Goal: Information Seeking & Learning: Learn about a topic

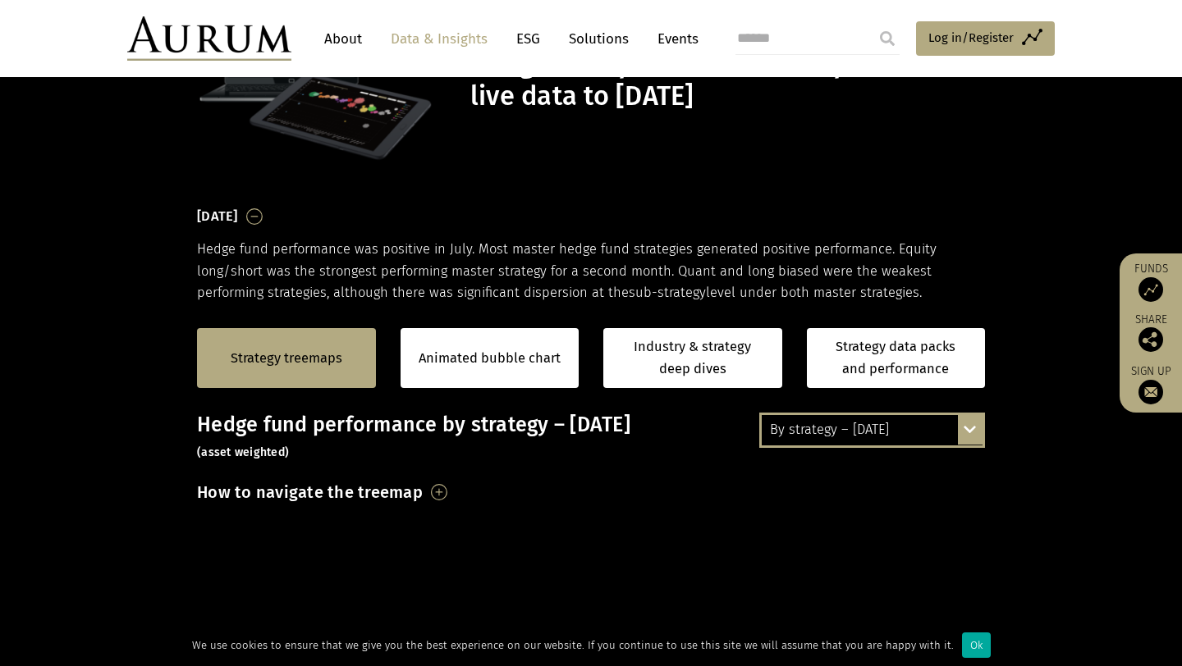
scroll to position [133, 0]
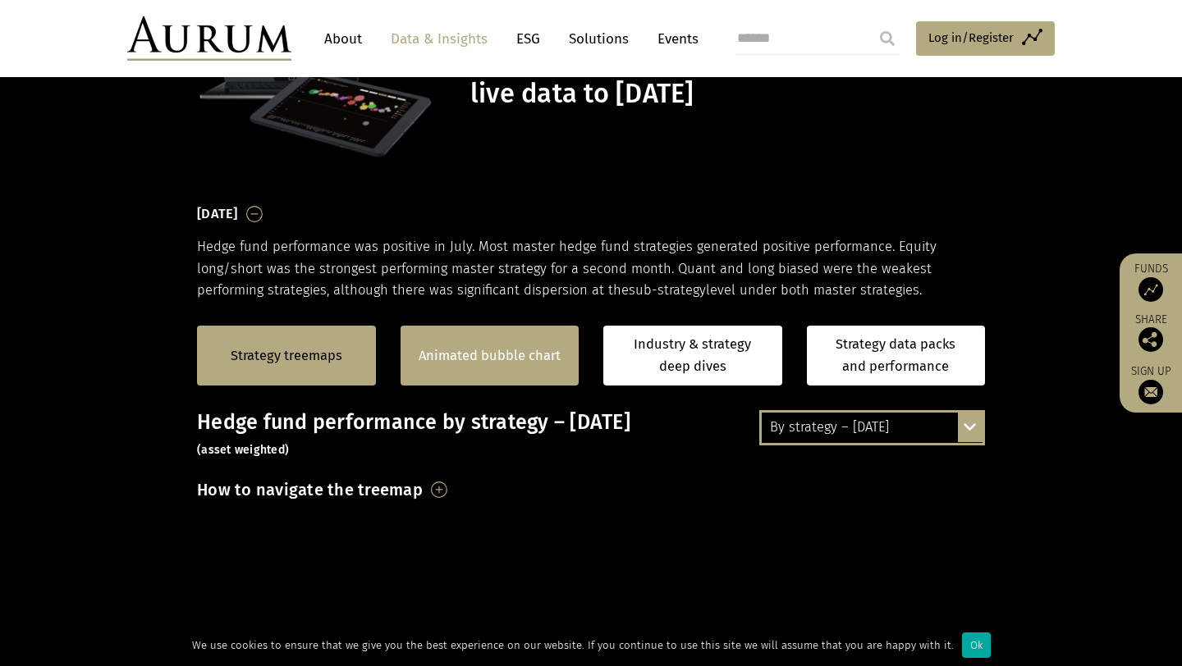
click at [515, 375] on div "Animated bubble chart" at bounding box center [490, 356] width 179 height 60
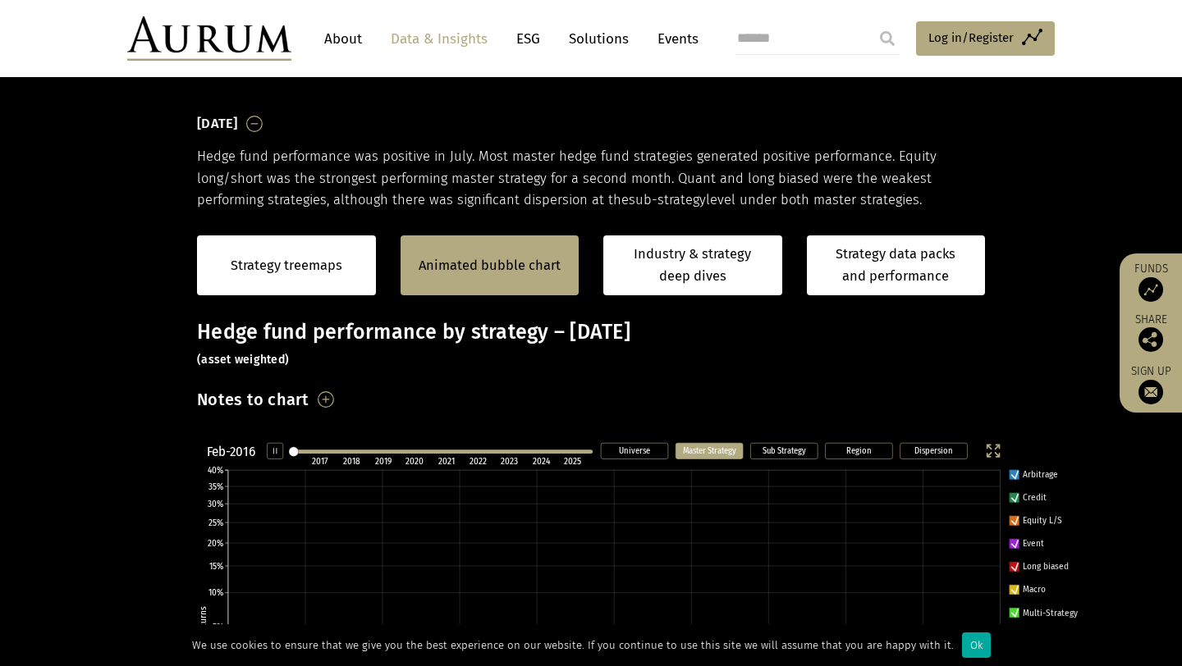
scroll to position [265, 0]
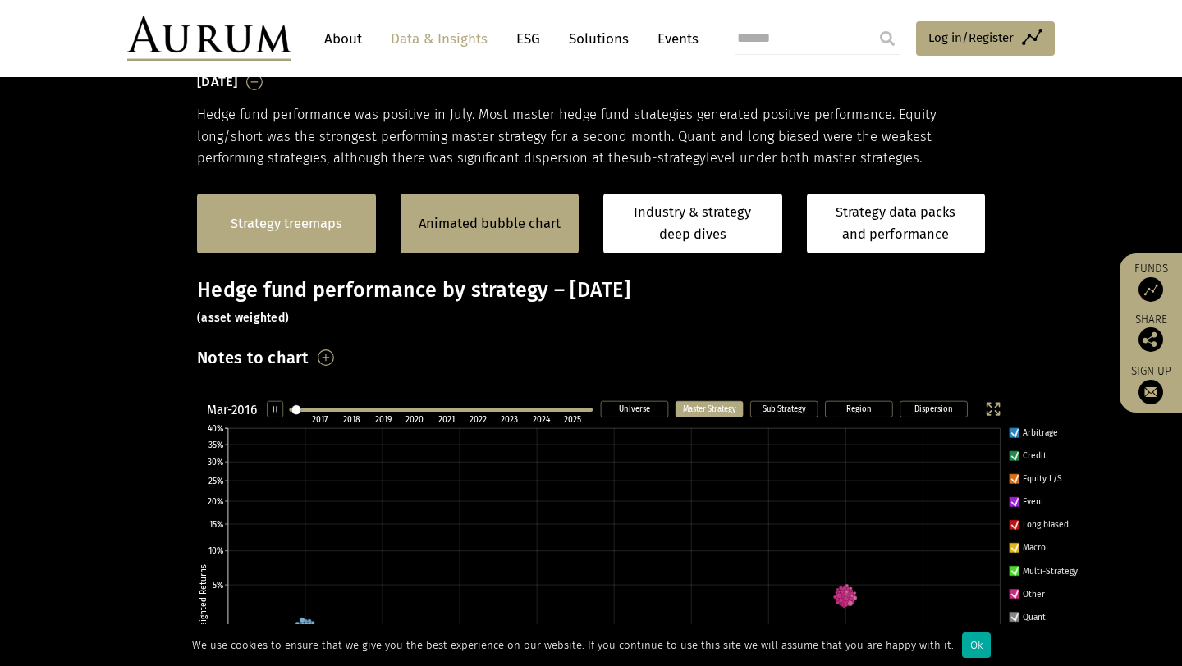
click at [284, 222] on link "Strategy treemaps" at bounding box center [287, 223] width 112 height 21
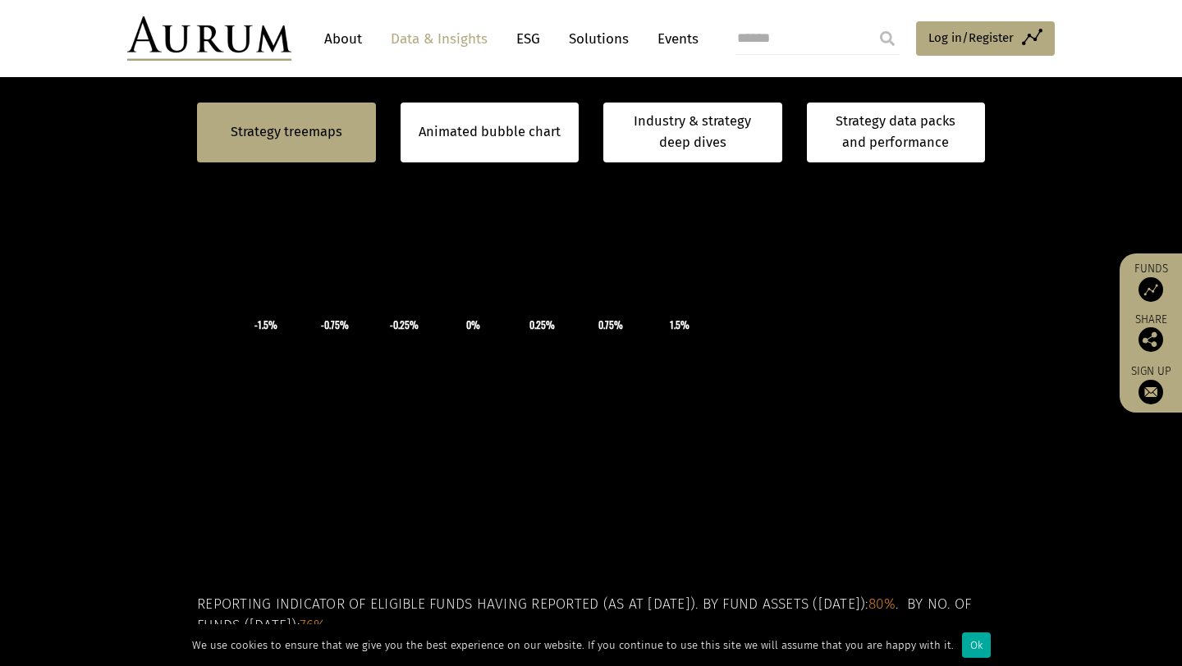
scroll to position [583, 0]
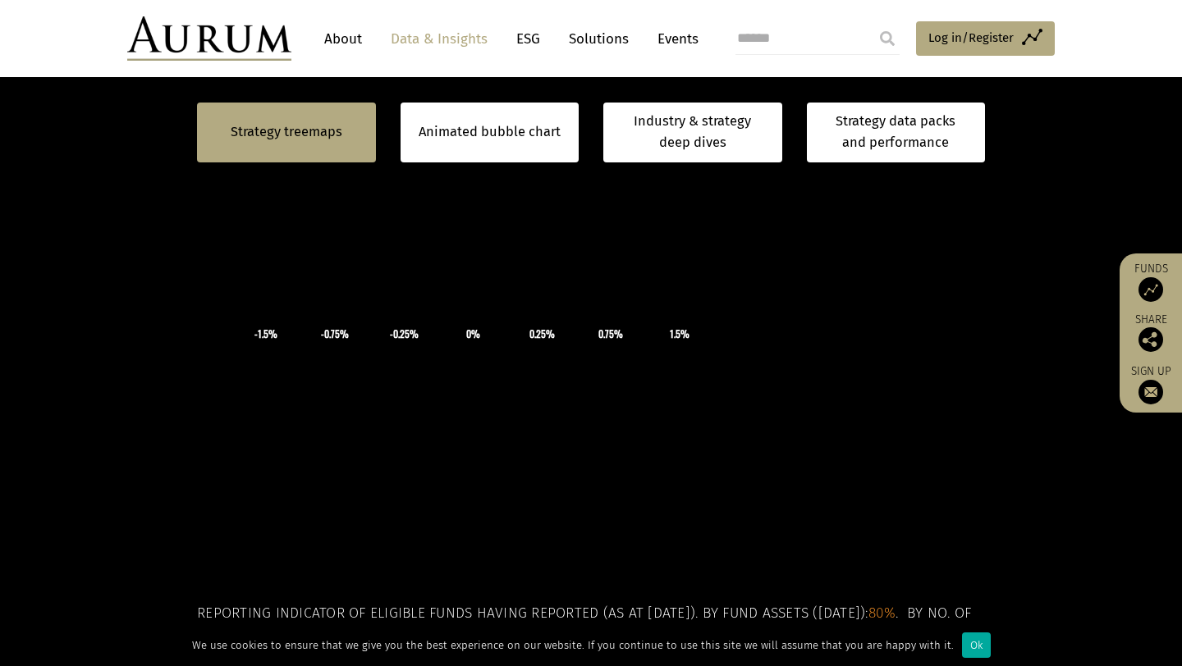
click at [399, 323] on icon "×" at bounding box center [473, 261] width 246 height 123
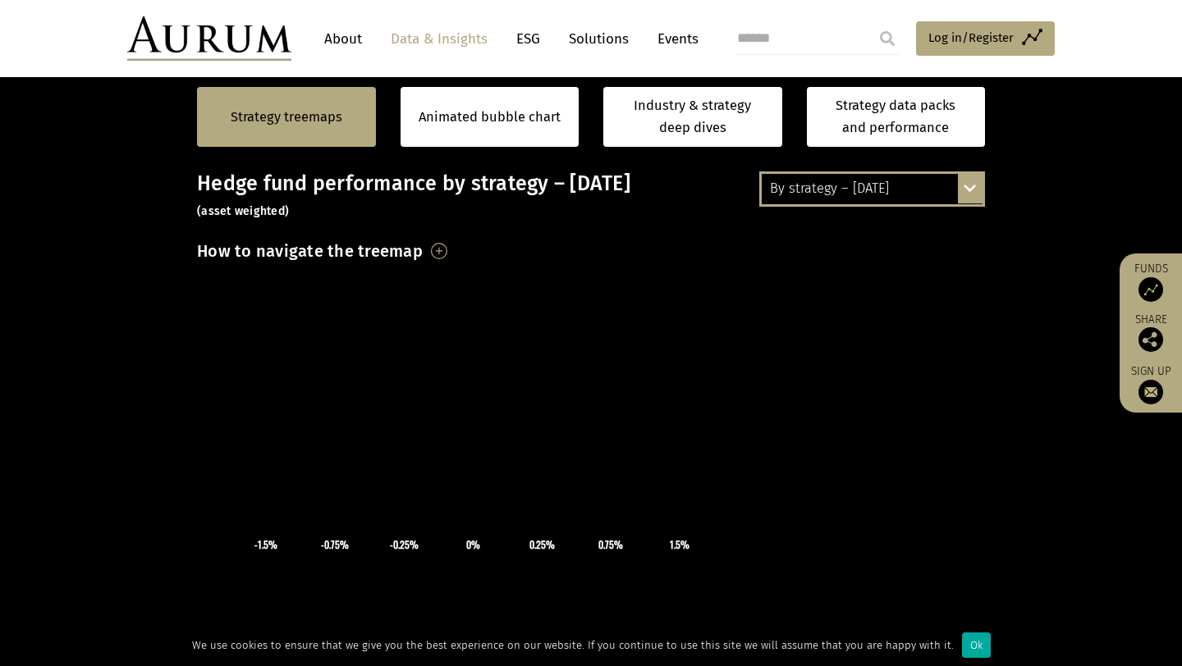
scroll to position [350, 0]
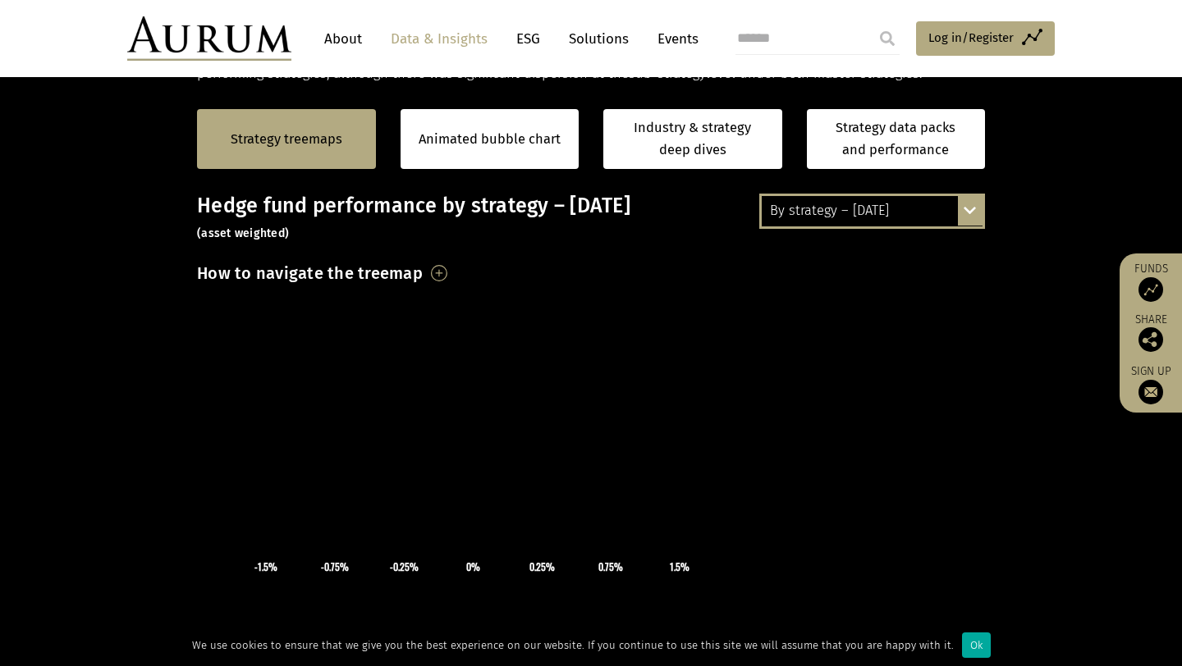
click at [359, 257] on div "Hedge fund performance by strategy – July 2025 (asset weighted) How to navigate…" at bounding box center [591, 611] width 788 height 835
click at [365, 274] on h3 "How to navigate the treemap" at bounding box center [310, 273] width 226 height 28
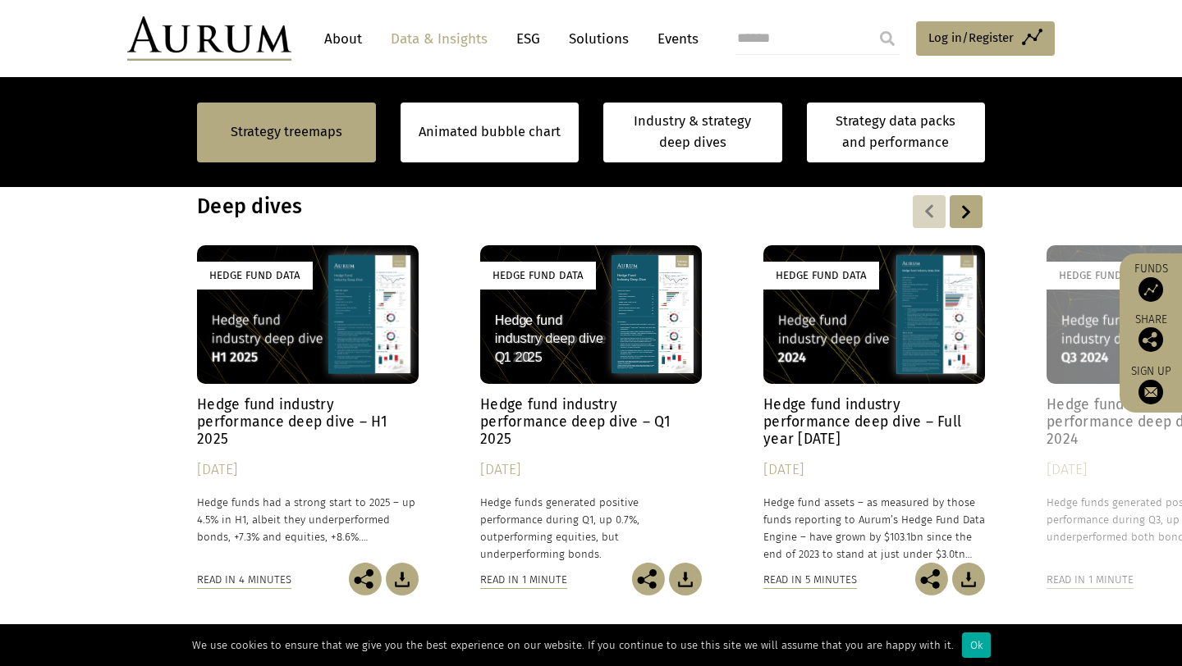
scroll to position [1483, 0]
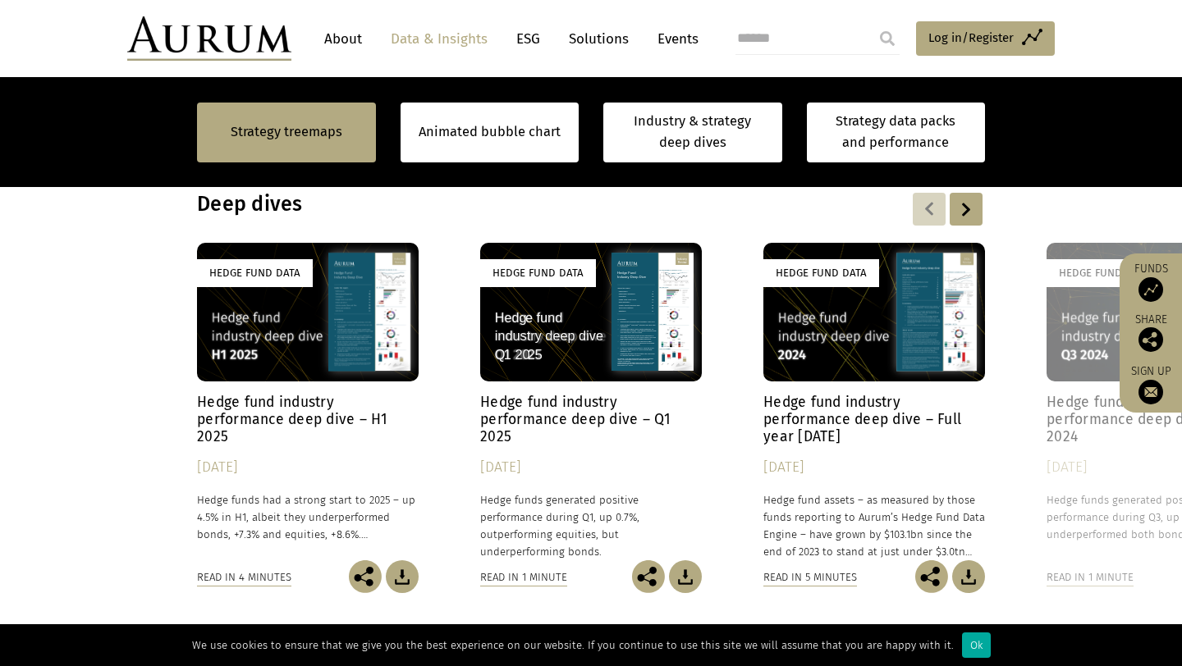
click at [370, 359] on div "Hedge Fund Data" at bounding box center [308, 312] width 222 height 139
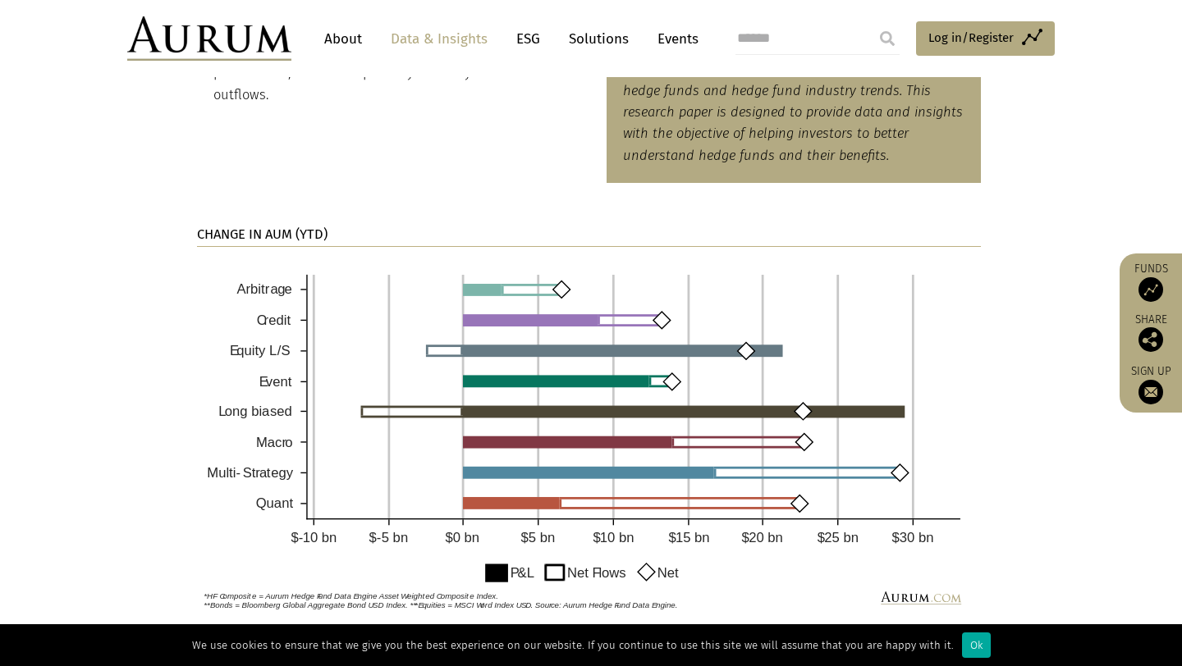
scroll to position [1211, 0]
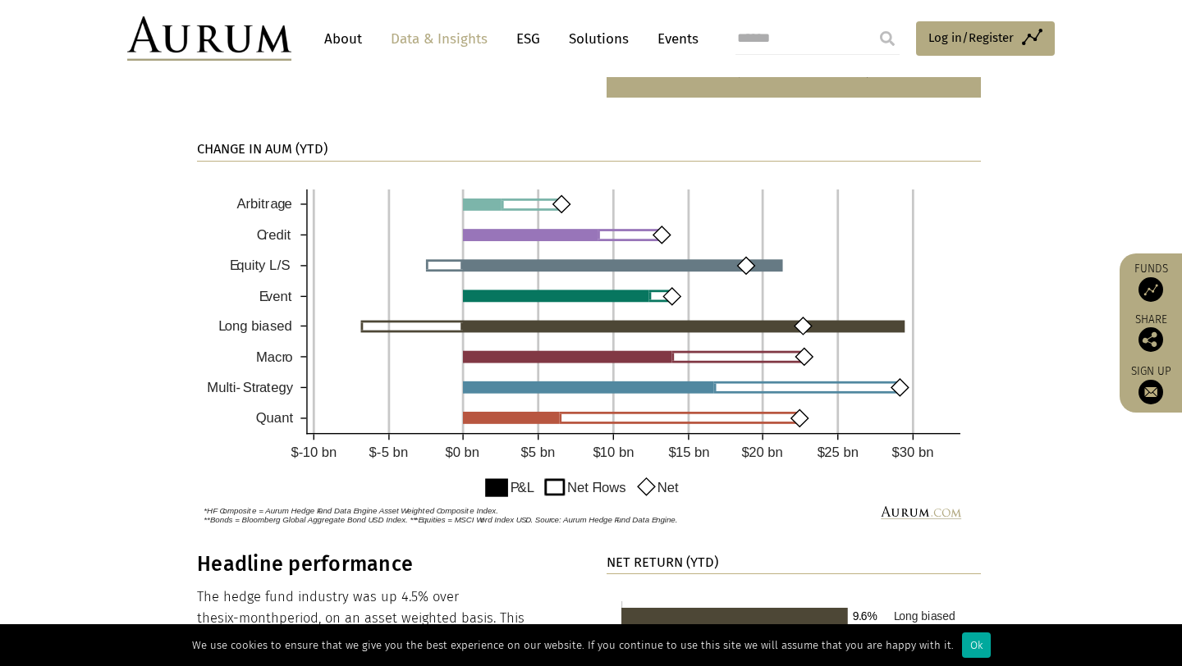
click at [507, 272] on img at bounding box center [589, 353] width 784 height 358
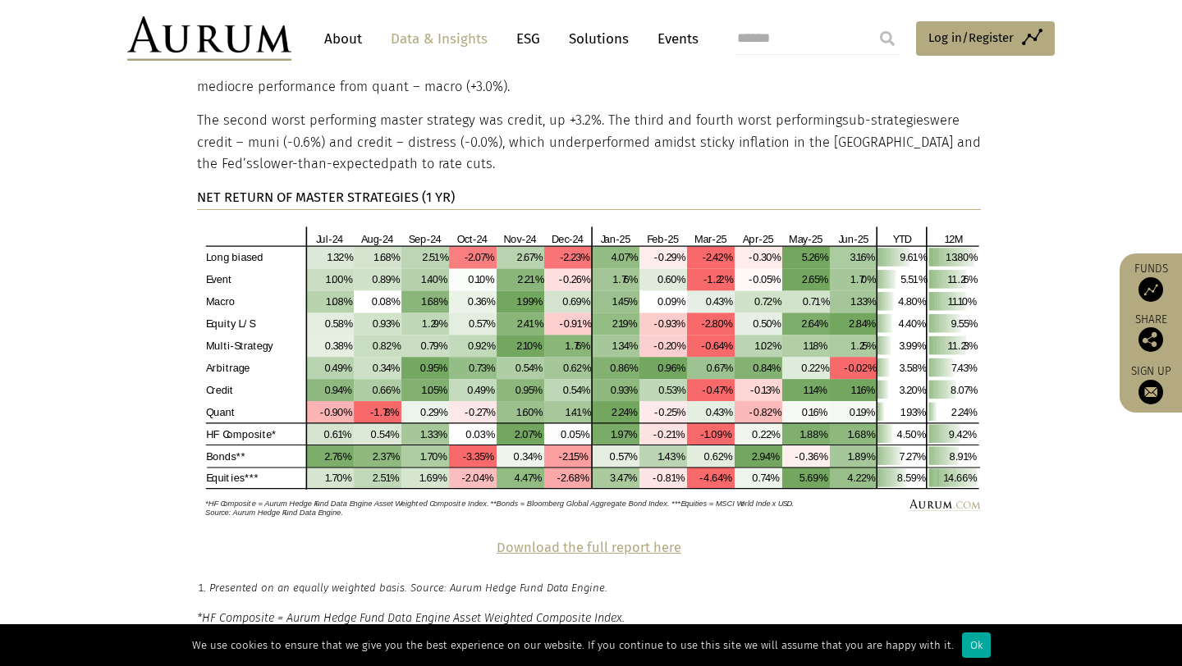
scroll to position [3409, 0]
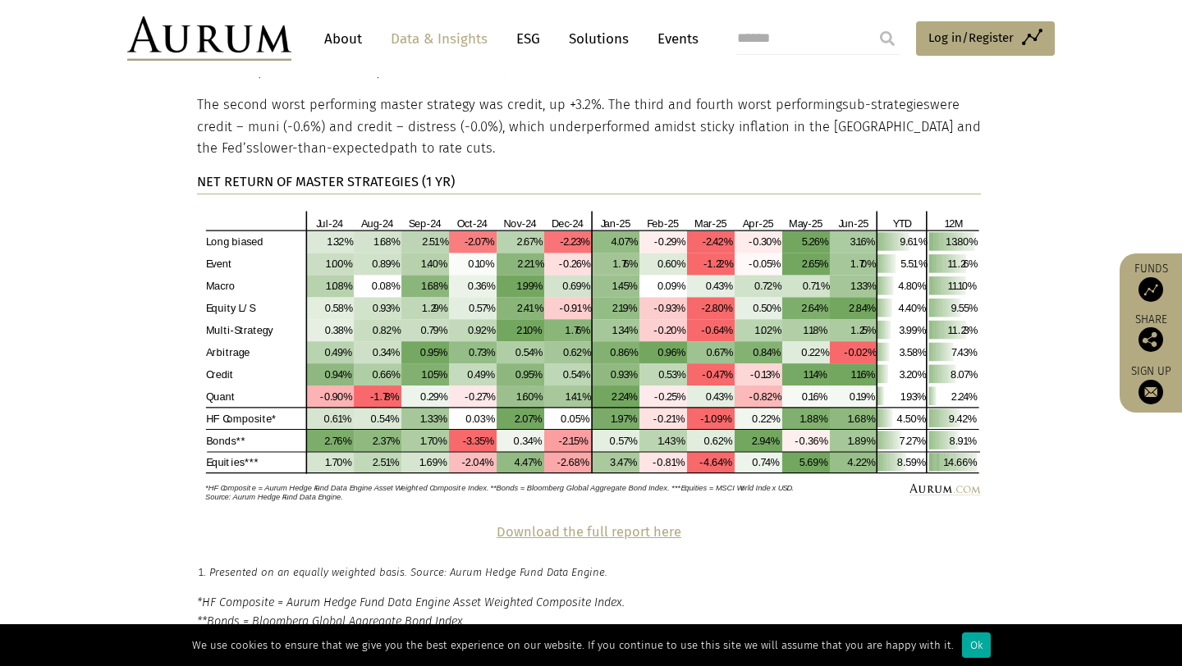
click at [520, 524] on strong "Download the full report here" at bounding box center [589, 532] width 185 height 16
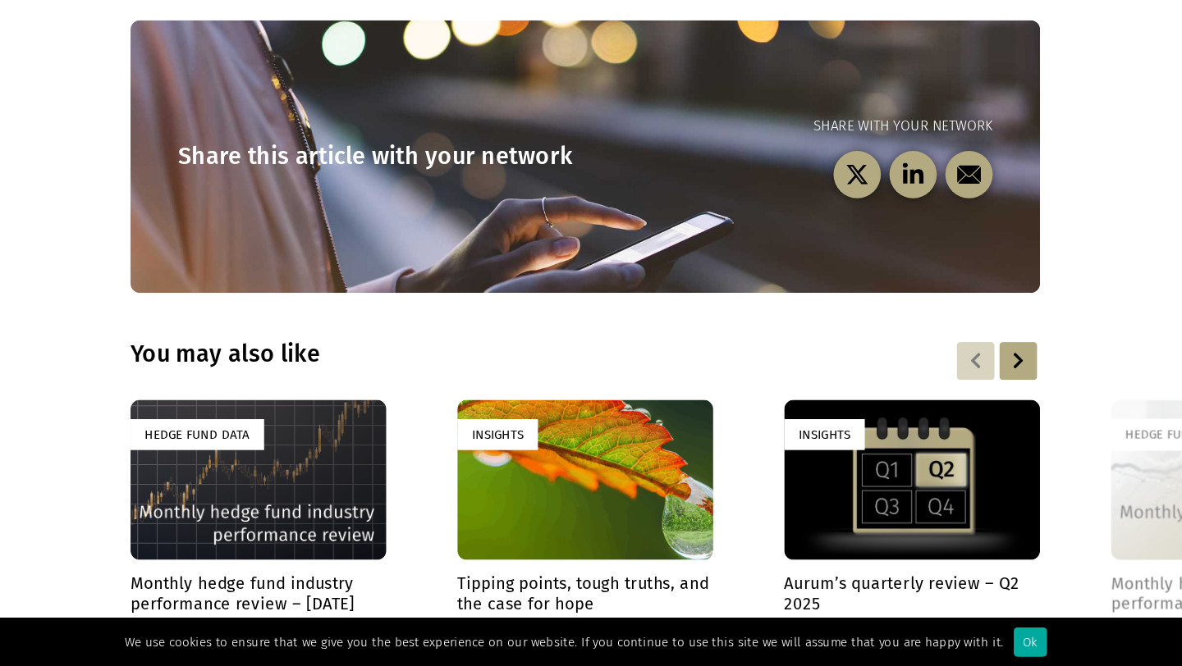
scroll to position [4523, 0]
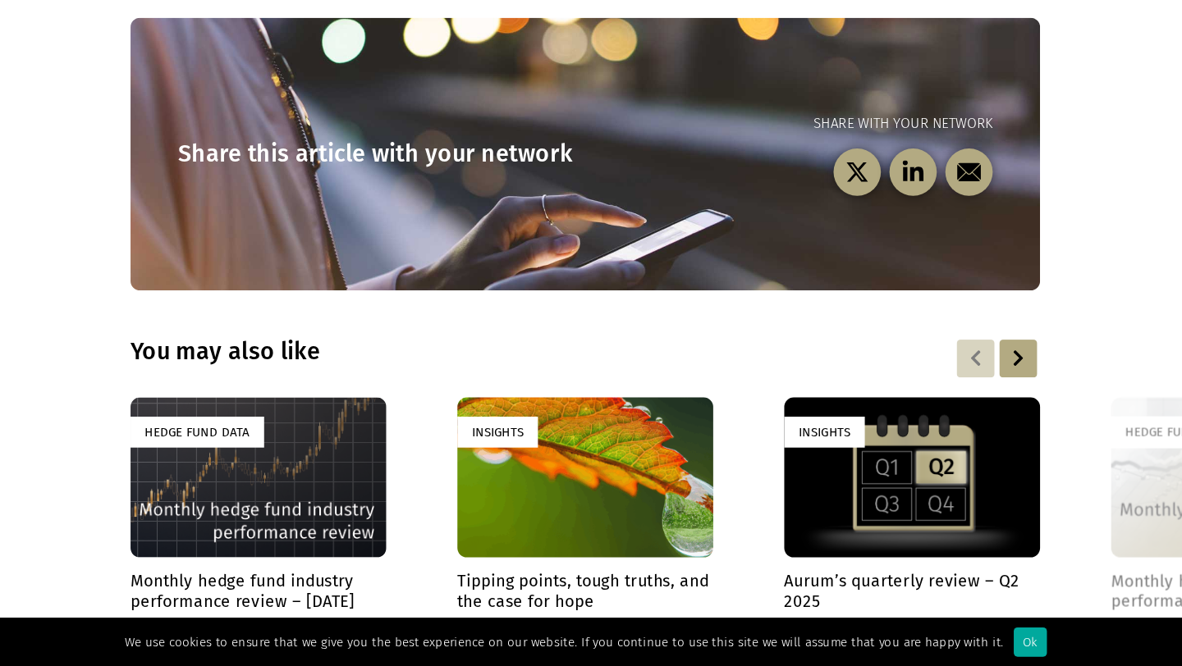
click at [389, 521] on div "Hedge Fund Data" at bounding box center [308, 502] width 222 height 139
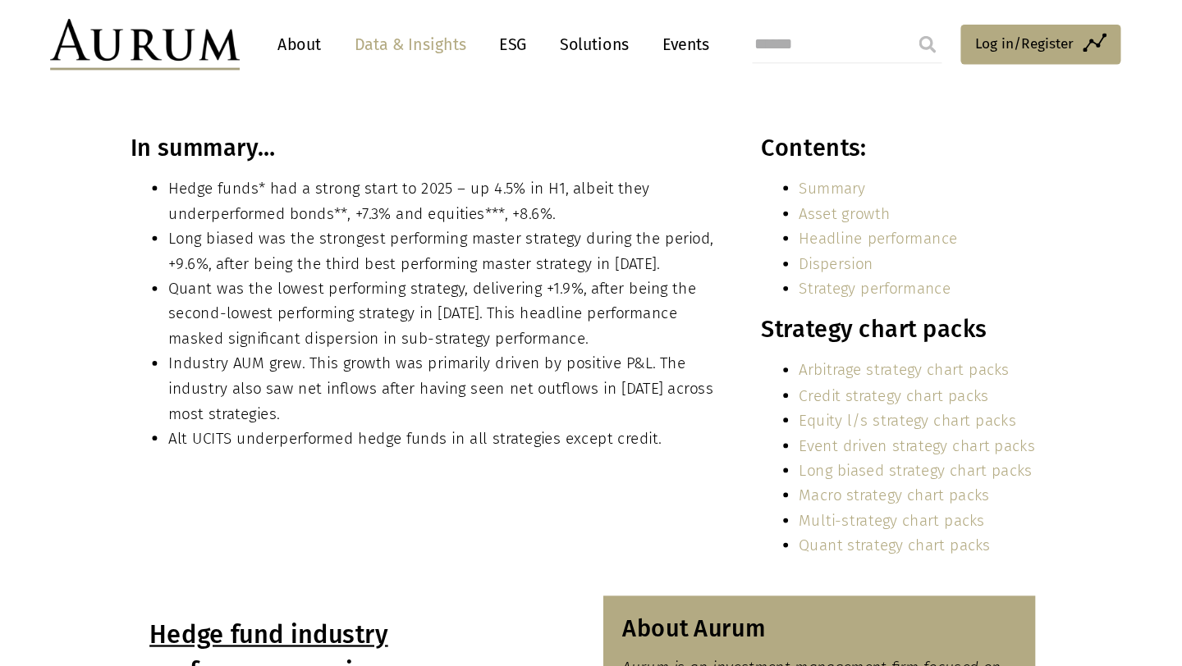
scroll to position [0, 0]
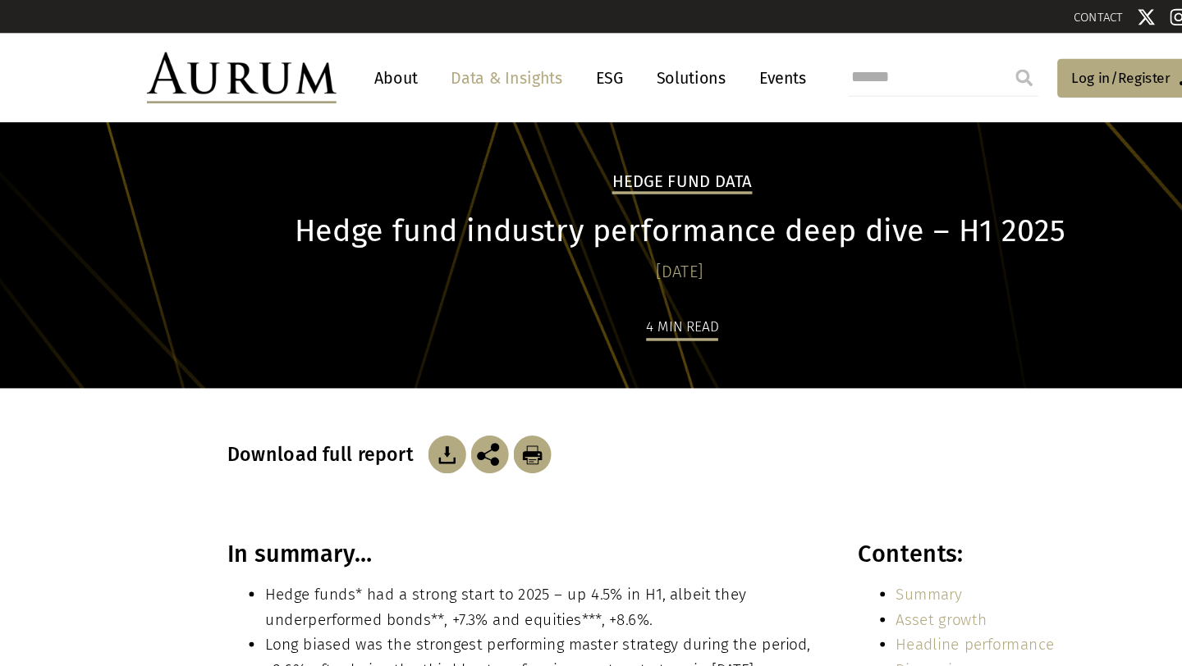
click at [353, 509] on li "Hedge funds* had a strong start to 2025 – up 4.5% in H1, albeit they underperfo…" at bounding box center [469, 528] width 478 height 44
click at [749, 253] on div "Hedge Fund Data Hedge fund industry performance deep dive – H1 2025 [DATE] 4 mi…" at bounding box center [591, 243] width 821 height 190
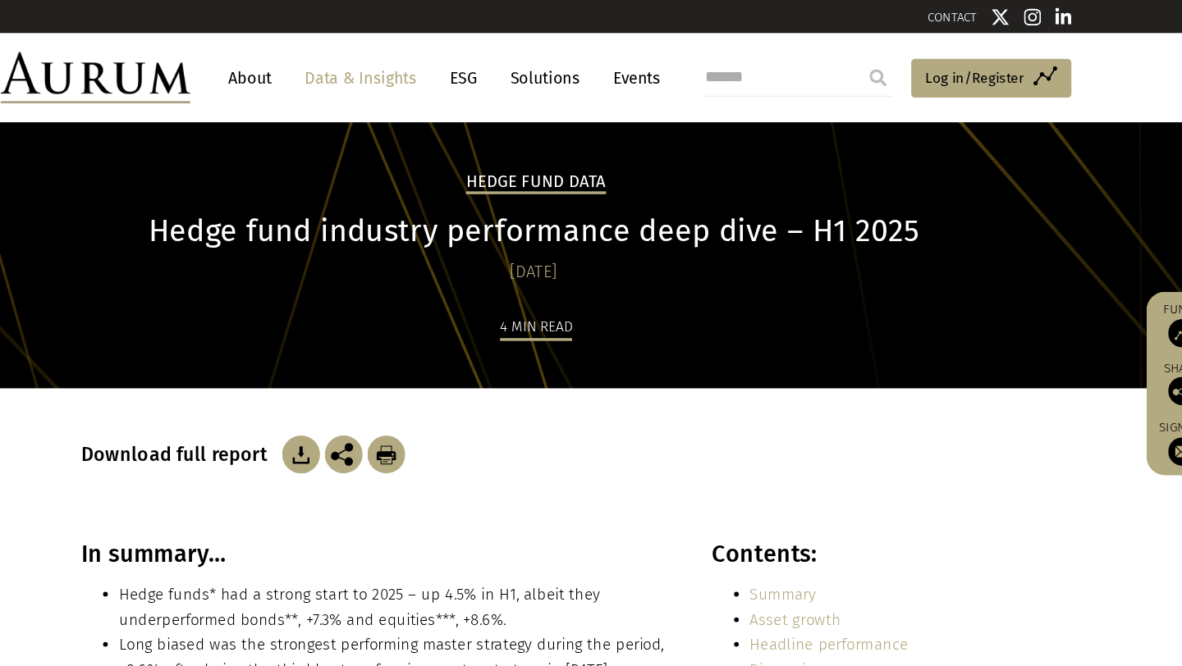
click at [585, 510] on li "Hedge funds* had a strong start to 2025 – up 4.5% in H1, albeit they underperfo…" at bounding box center [469, 528] width 478 height 44
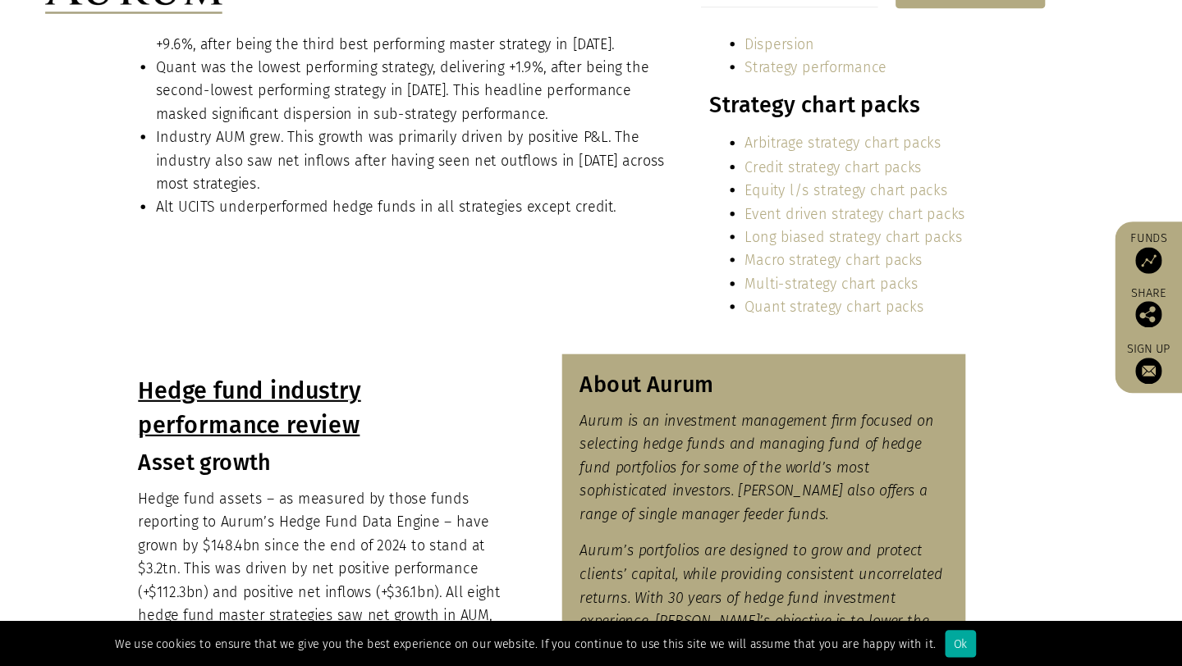
scroll to position [558, 0]
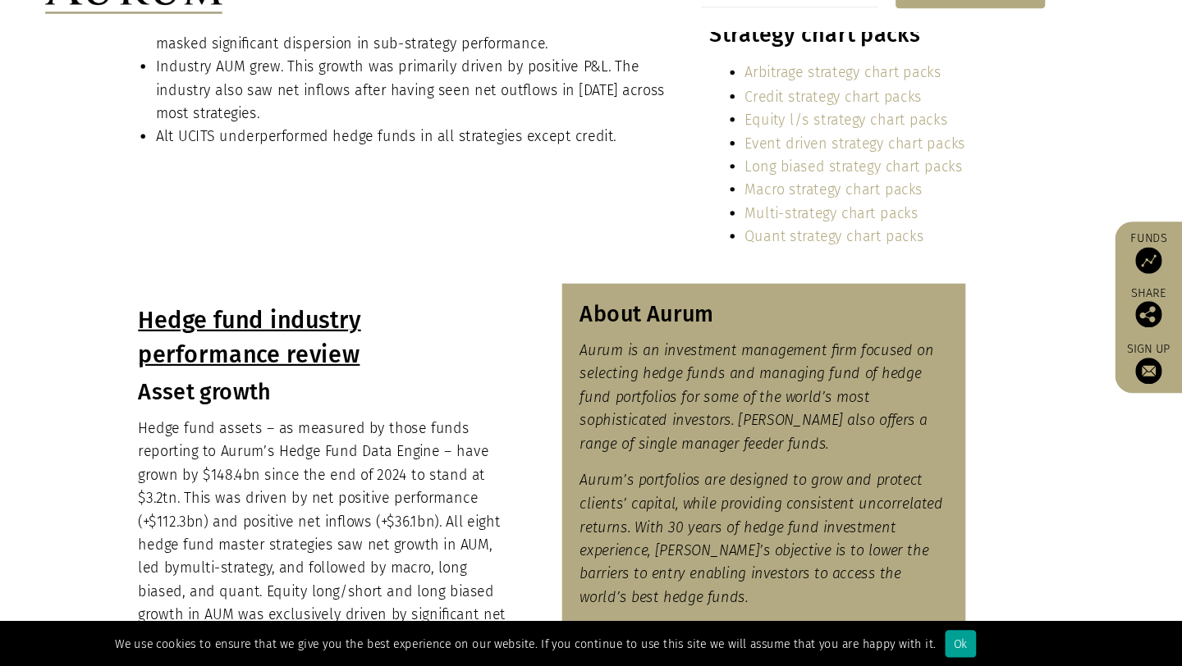
click at [962, 648] on div "Ok" at bounding box center [976, 645] width 29 height 25
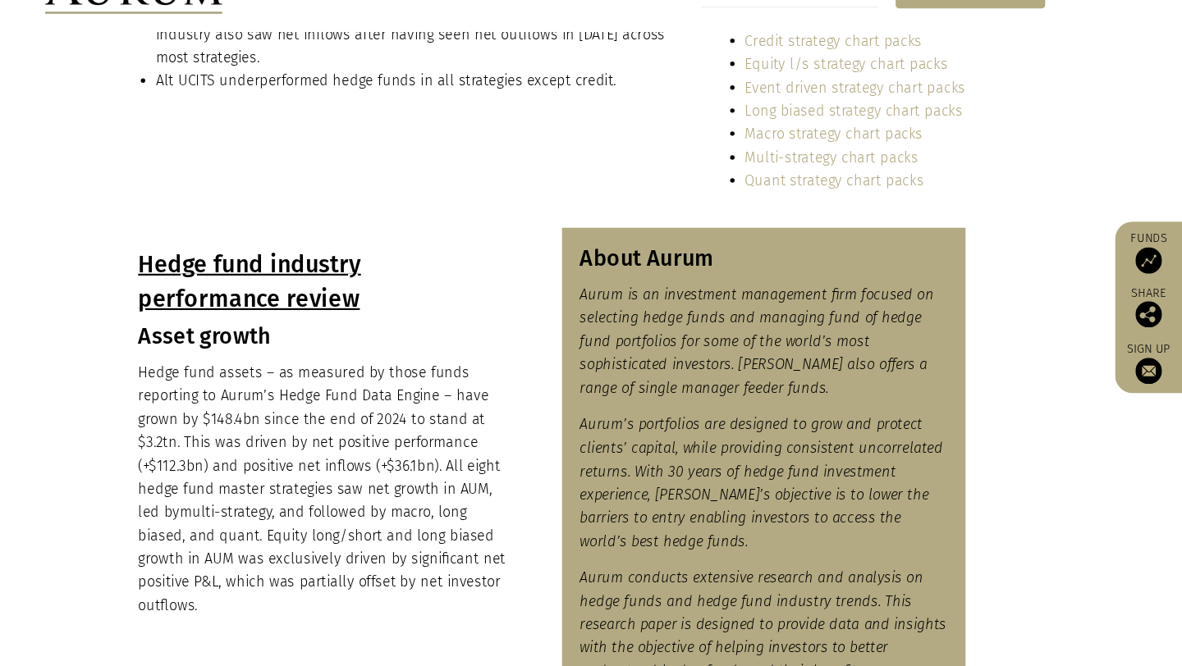
scroll to position [610, 0]
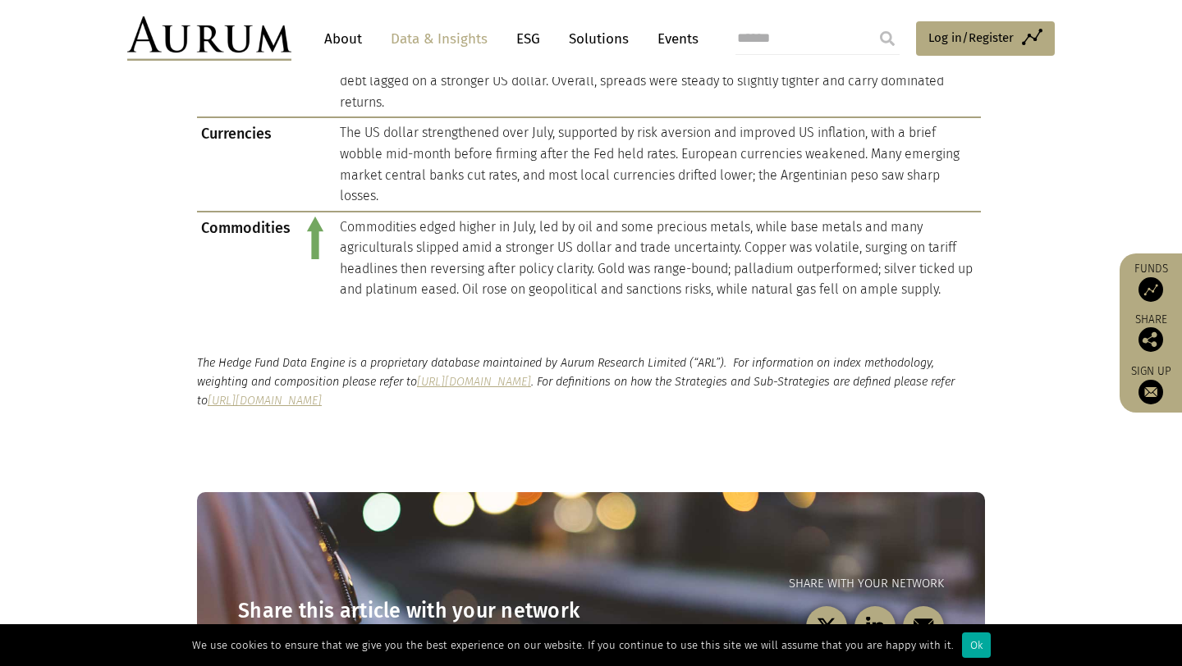
scroll to position [1530, 0]
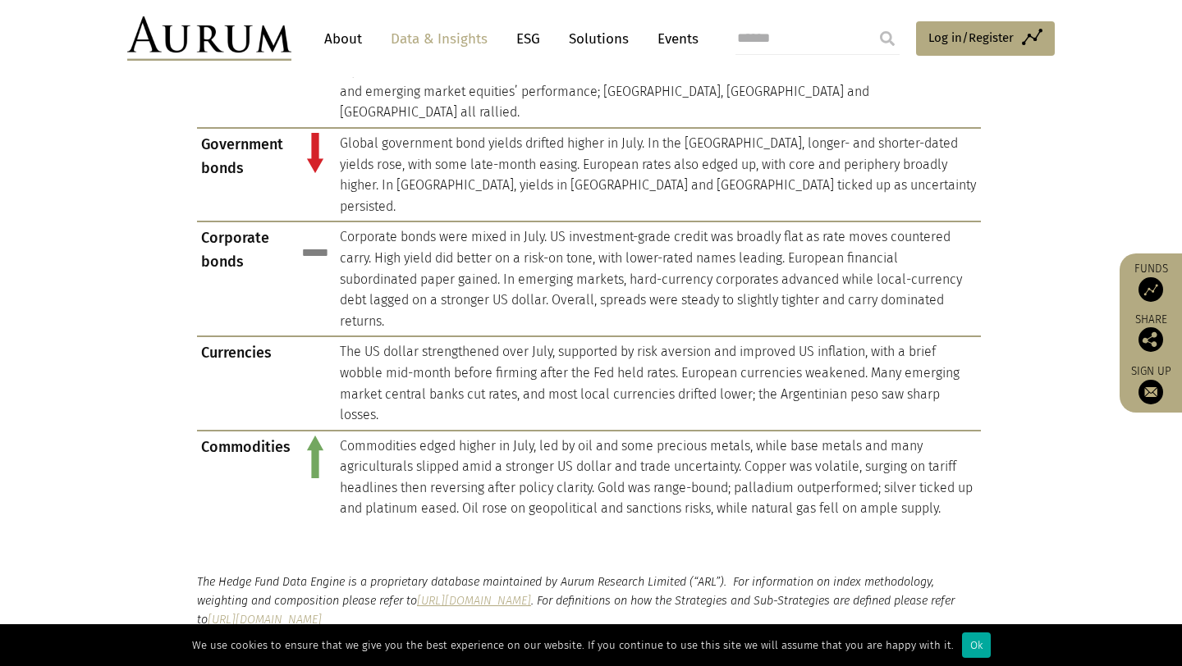
click at [352, 532] on section "The Hedge Fund Data Engine is a proprietary database maintained by Aurum Resear…" at bounding box center [591, 601] width 1182 height 139
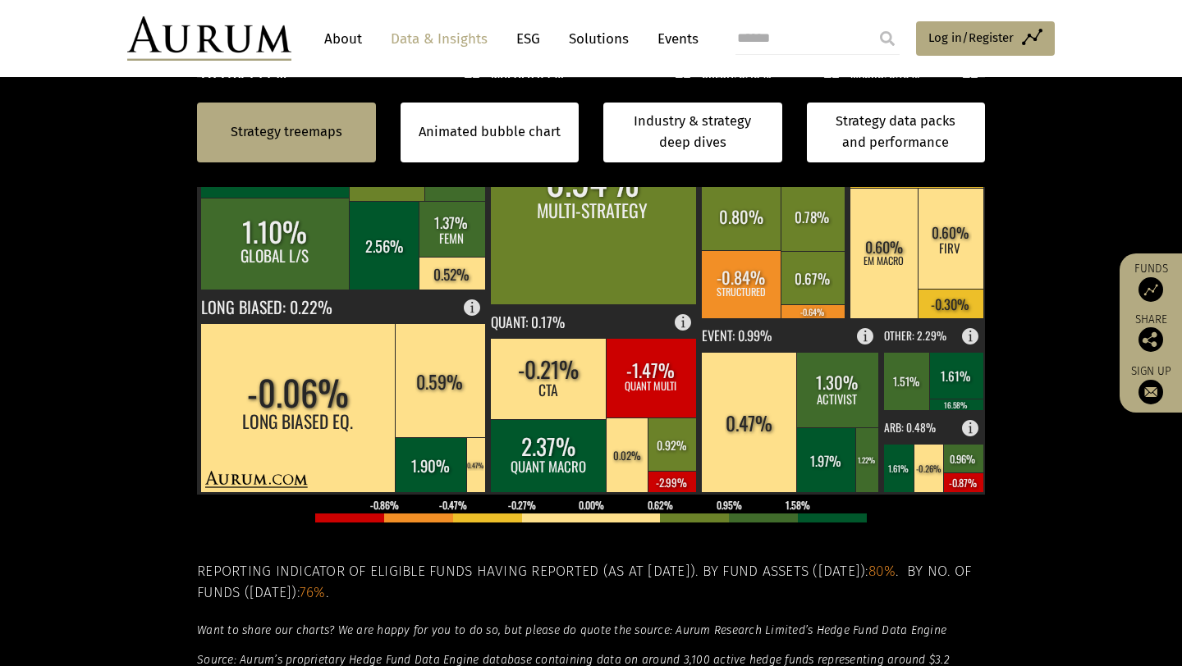
scroll to position [601, 0]
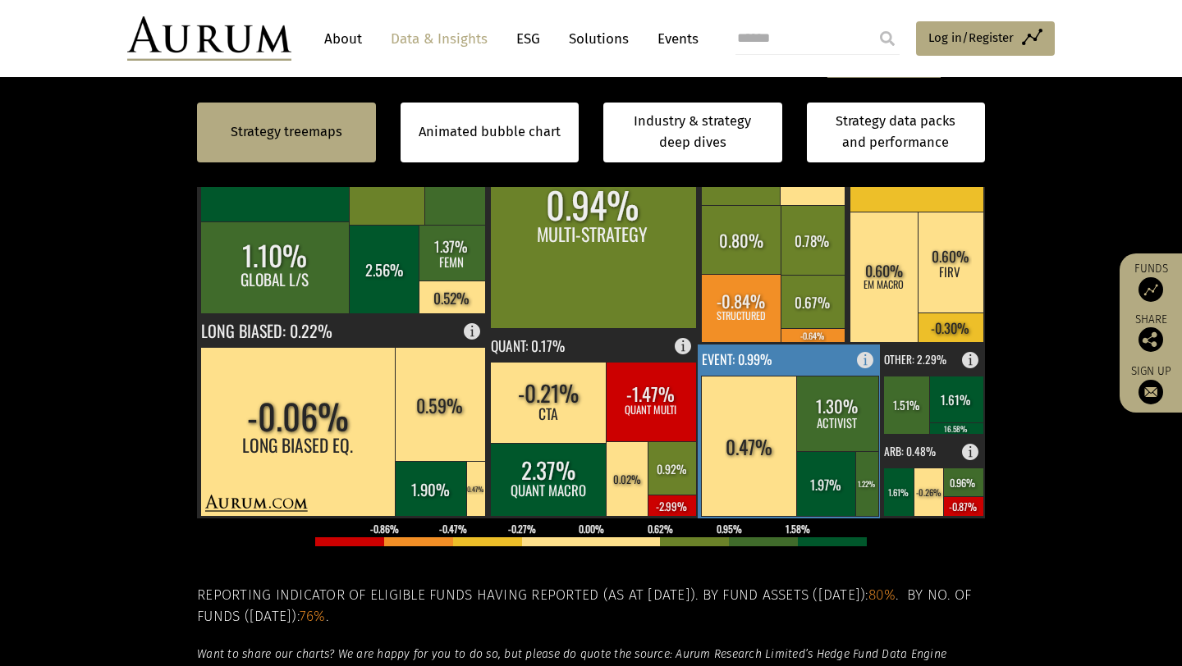
click at [817, 416] on rect at bounding box center [837, 414] width 82 height 76
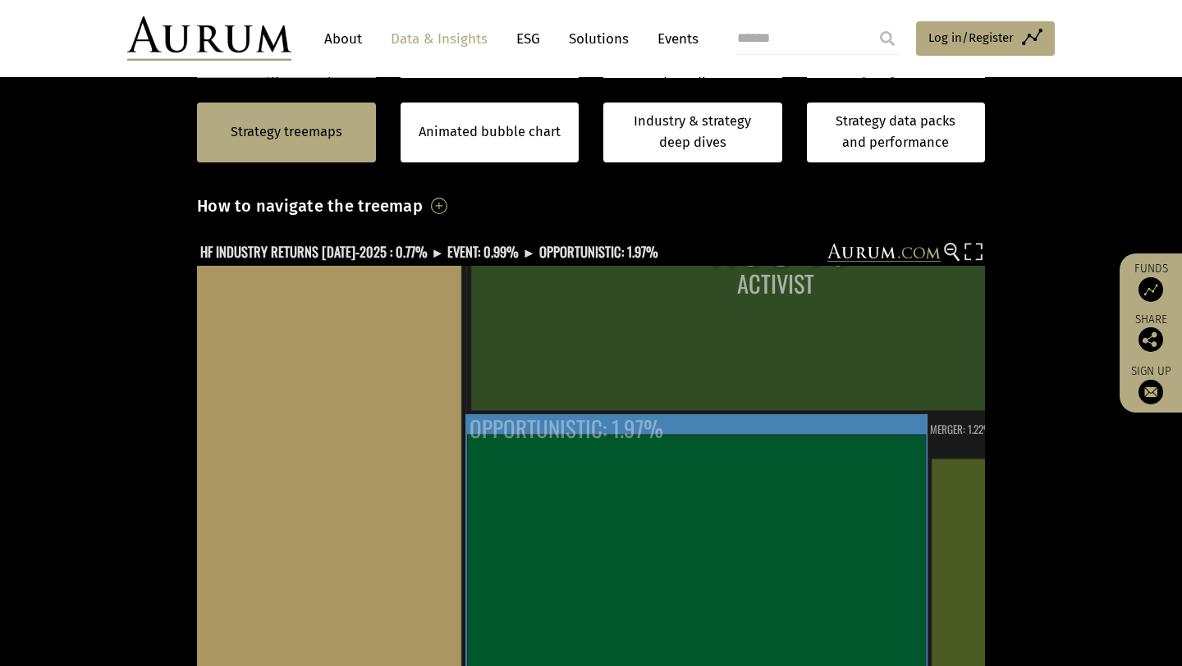
scroll to position [408, 0]
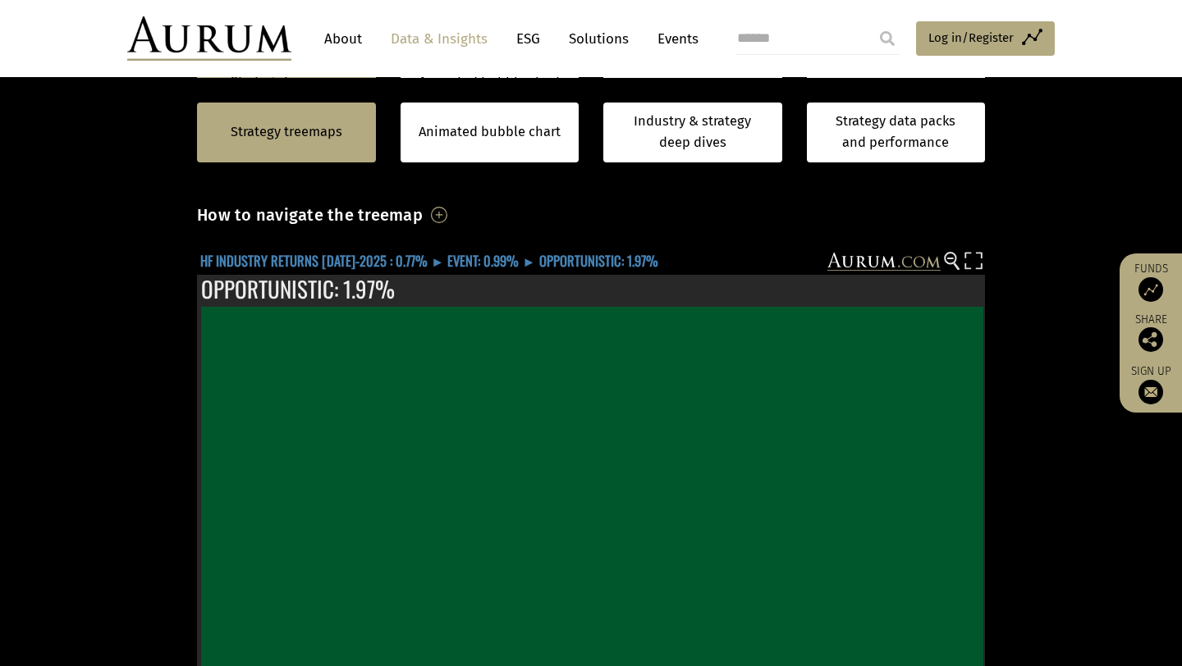
click at [304, 257] on text "HF INDUSTRY RETURNS JUL-2025 : 0.77% ► EVENT: 0.99% ► OPPORTUNISTIC: 1.97%" at bounding box center [429, 260] width 458 height 21
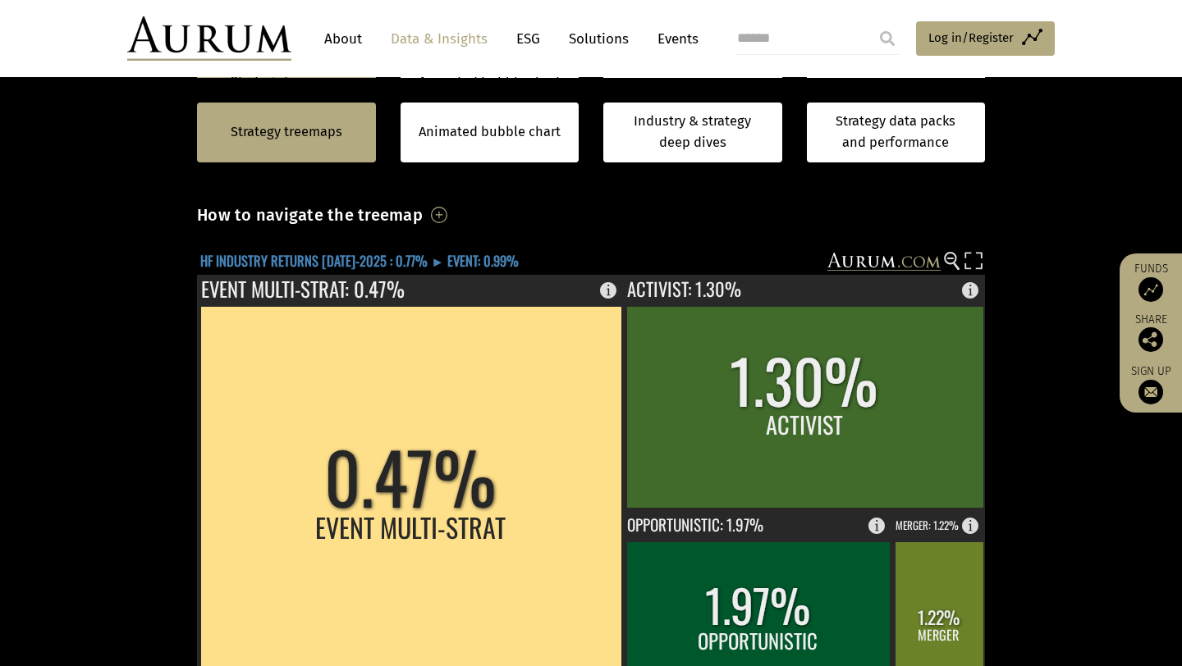
click at [304, 257] on text "HF INDUSTRY RETURNS JUL-2025 : 0.77% ► EVENT: 0.99%" at bounding box center [359, 260] width 318 height 21
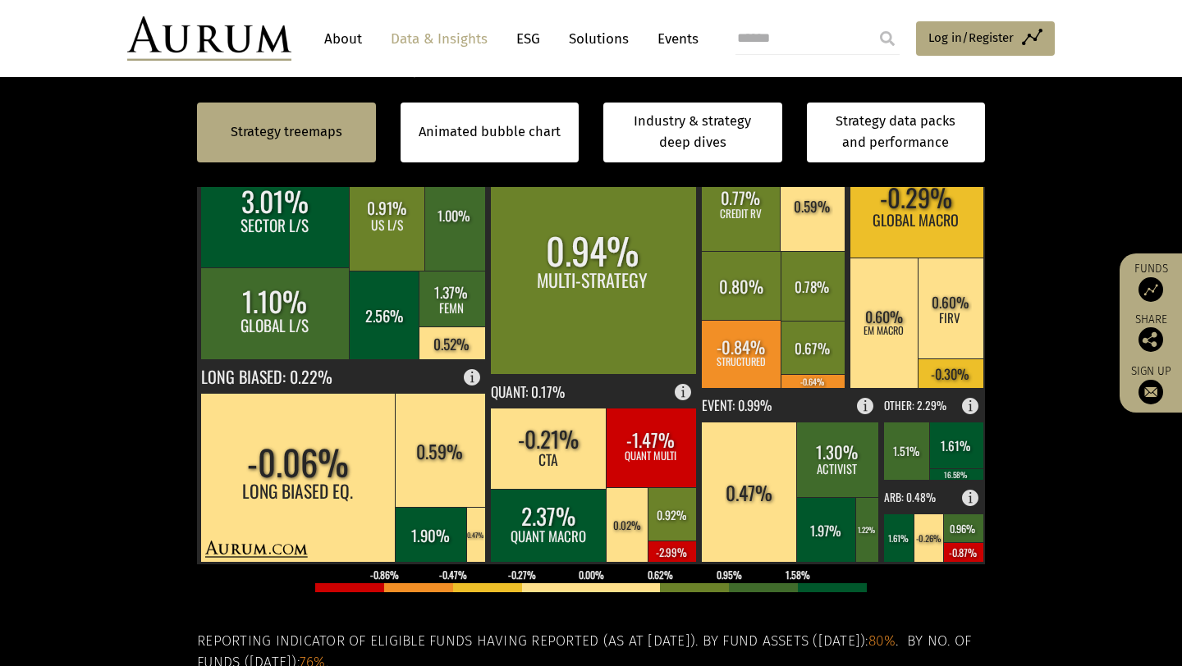
scroll to position [552, 0]
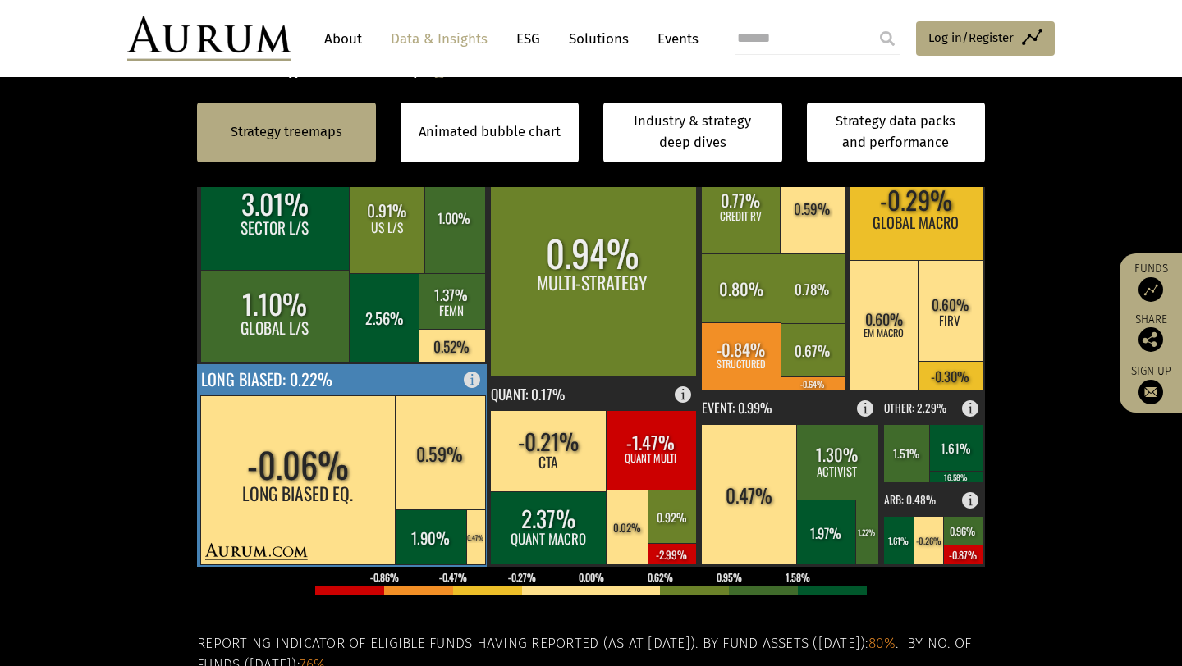
click at [340, 475] on rect at bounding box center [298, 480] width 196 height 169
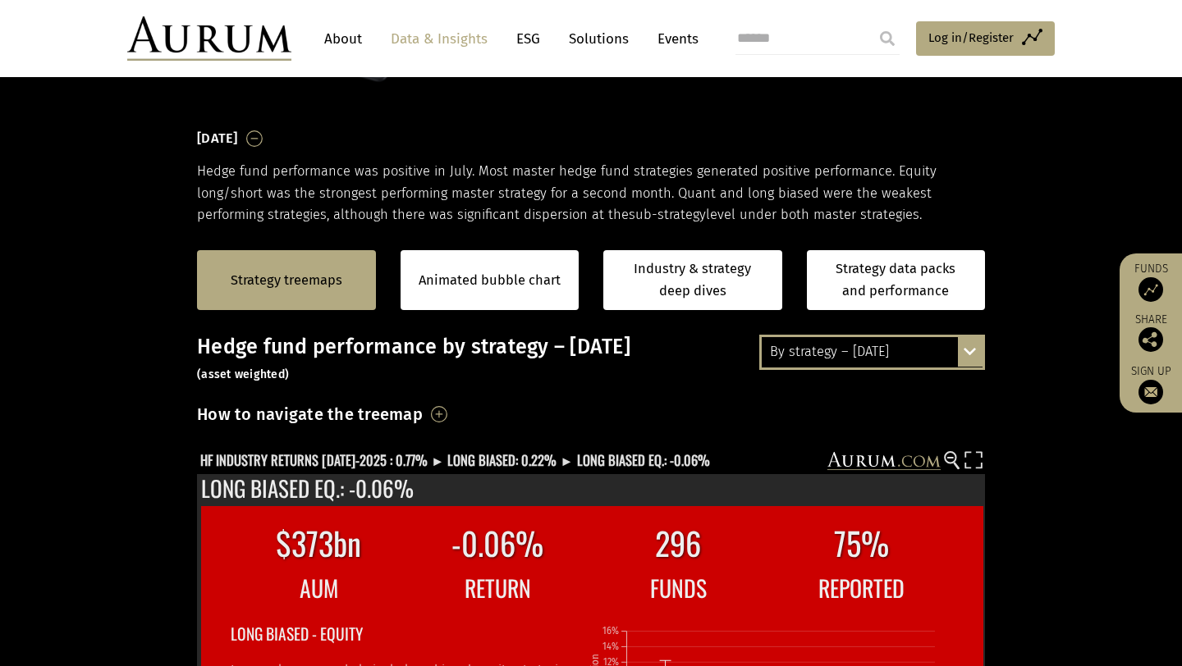
scroll to position [223, 0]
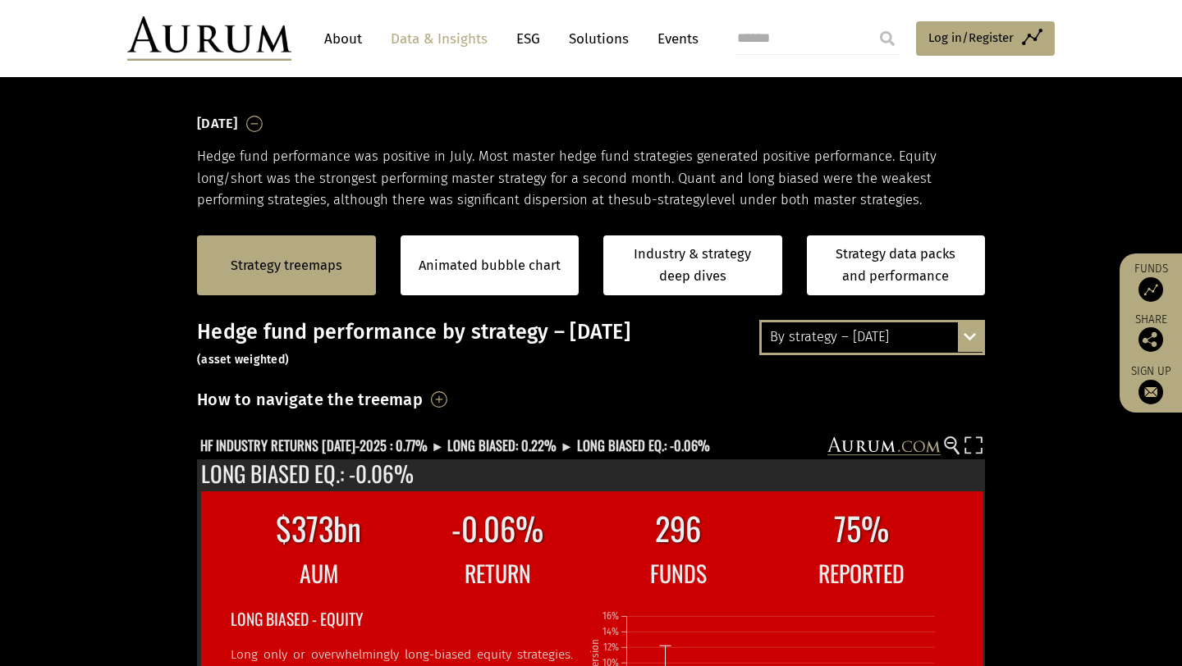
click at [819, 346] on div "By strategy – [DATE]" at bounding box center [872, 338] width 221 height 30
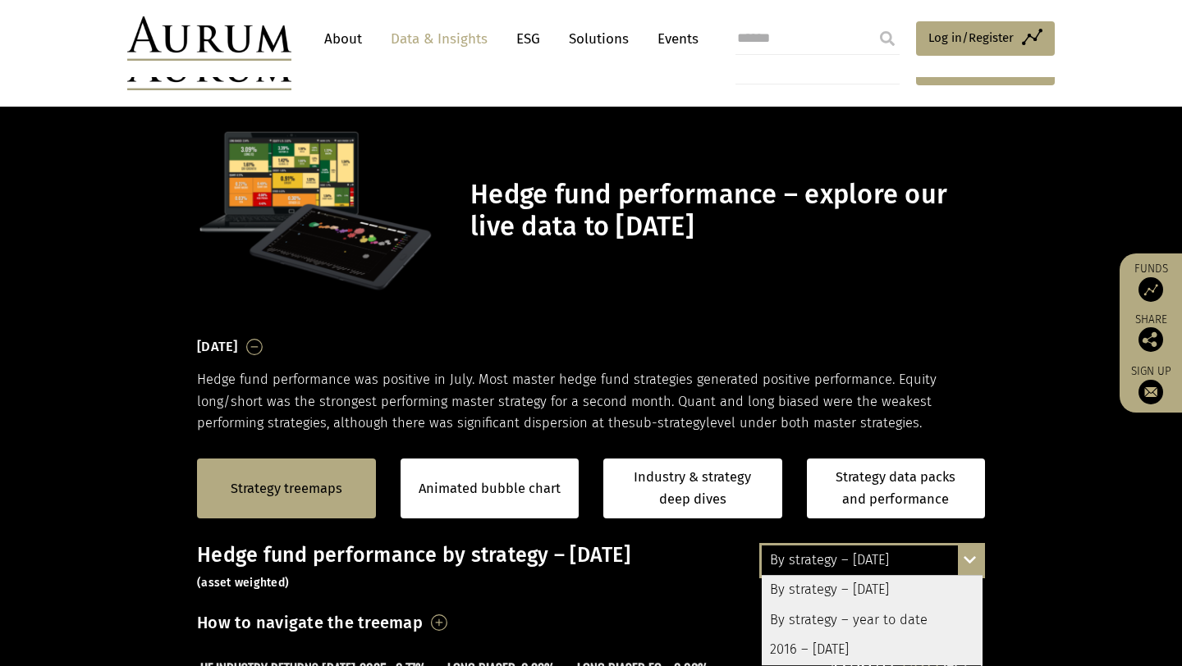
scroll to position [223, 0]
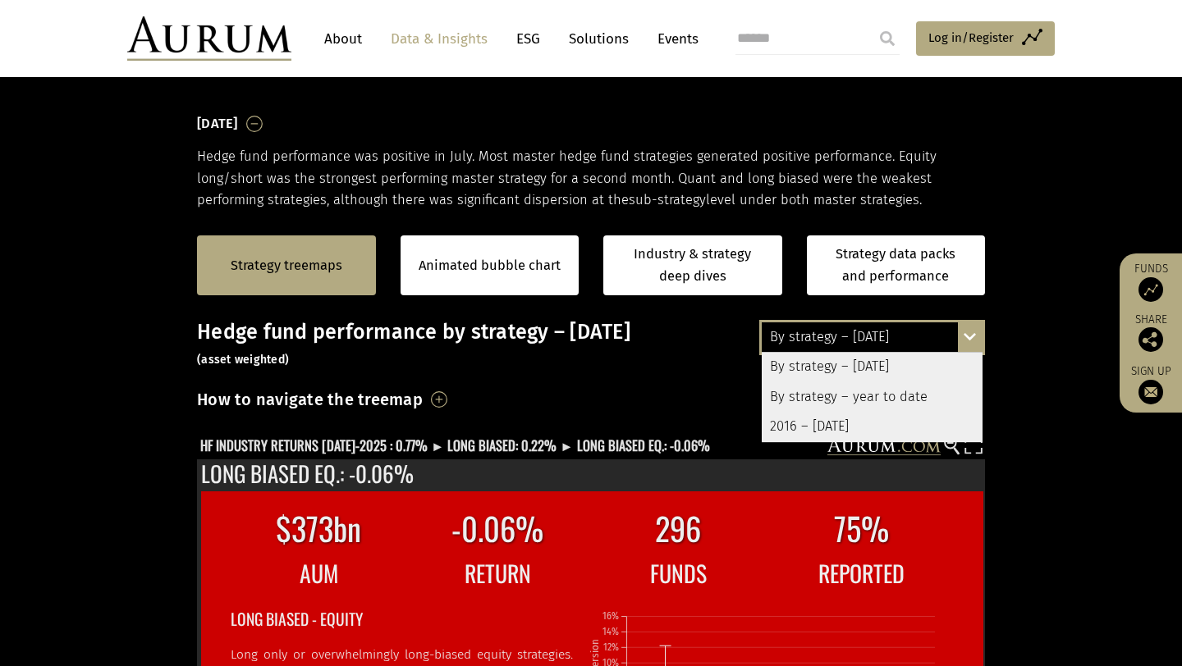
click at [826, 398] on div "By strategy – year to date" at bounding box center [872, 397] width 221 height 30
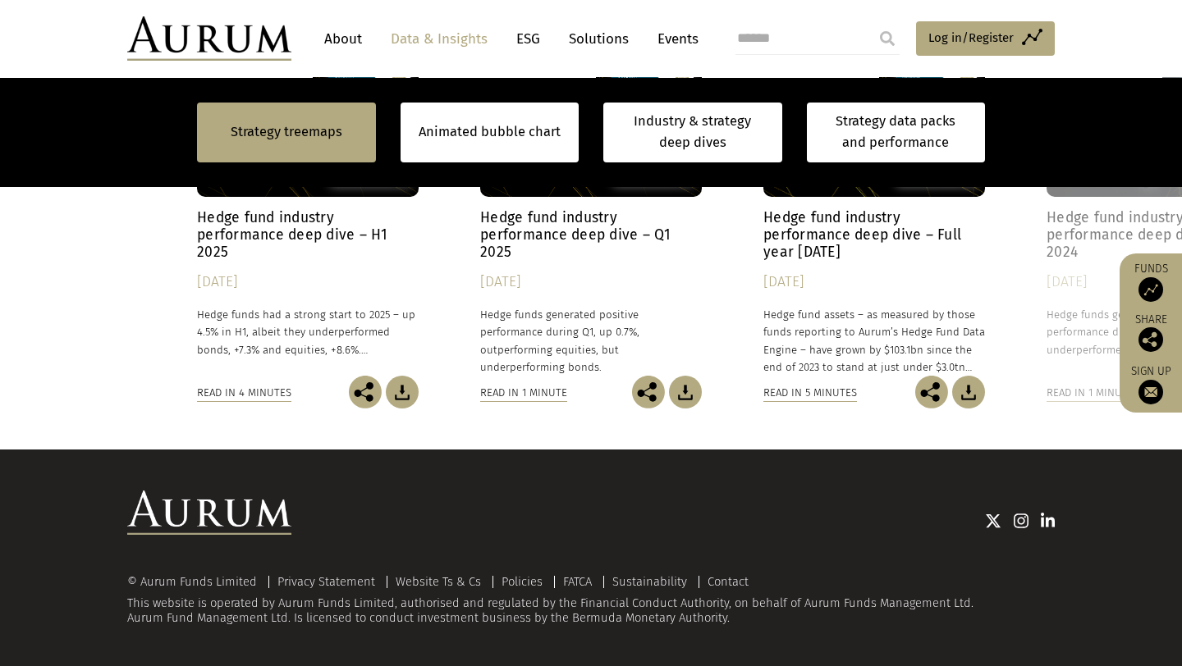
scroll to position [1495, 0]
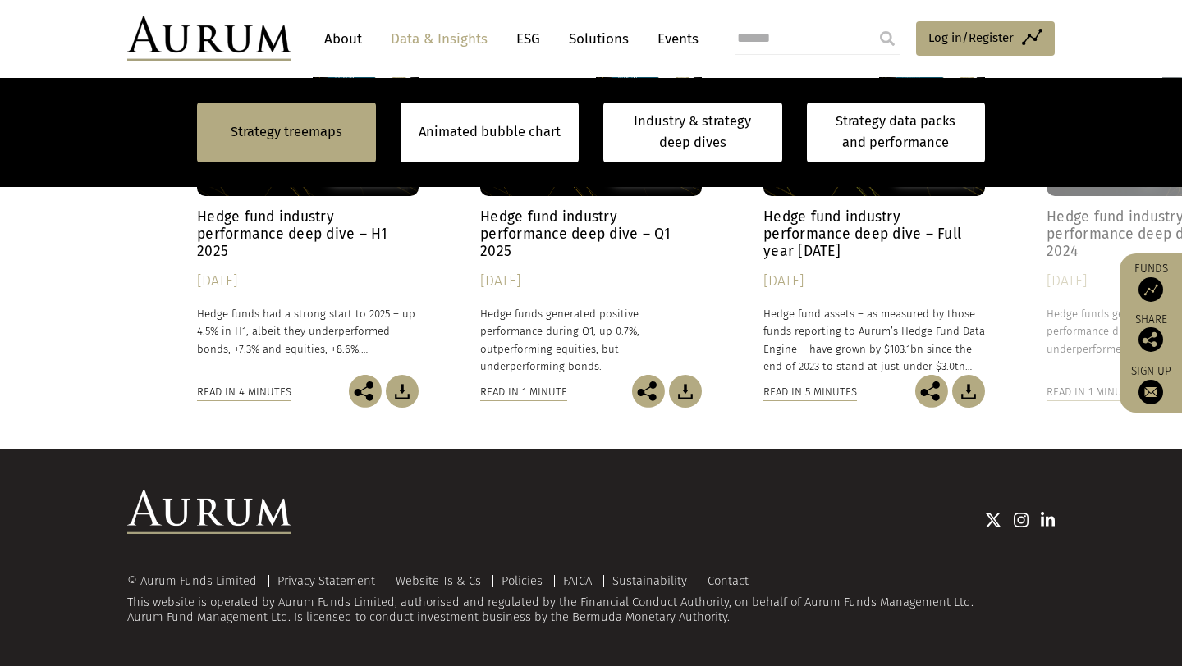
click at [813, 303] on div "Hedge fund industry performance deep dive – Full year [DATE] [DATE] Hedge fund …" at bounding box center [874, 291] width 222 height 167
